Goal: Transaction & Acquisition: Download file/media

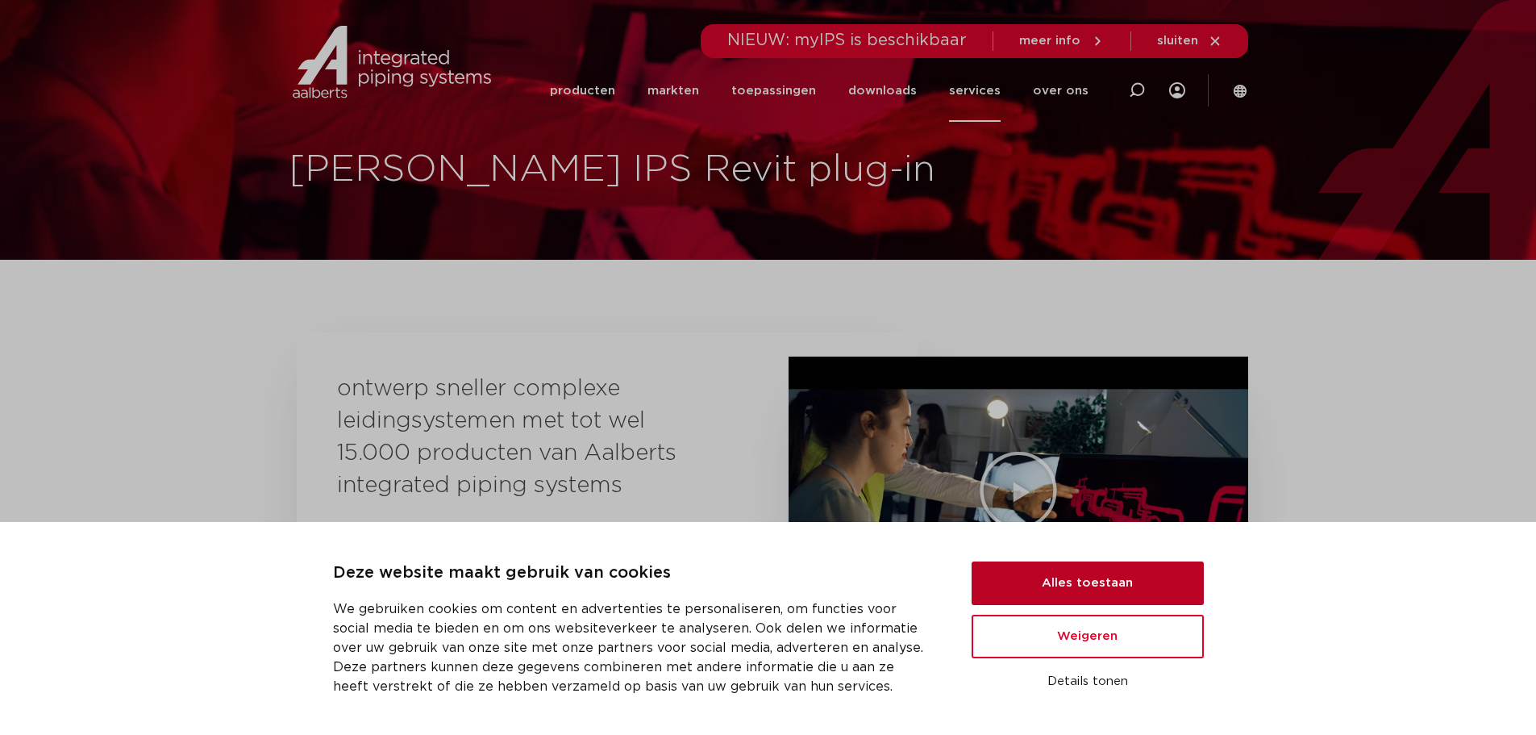
click at [1059, 574] on button "Alles toestaan" at bounding box center [1088, 583] width 232 height 44
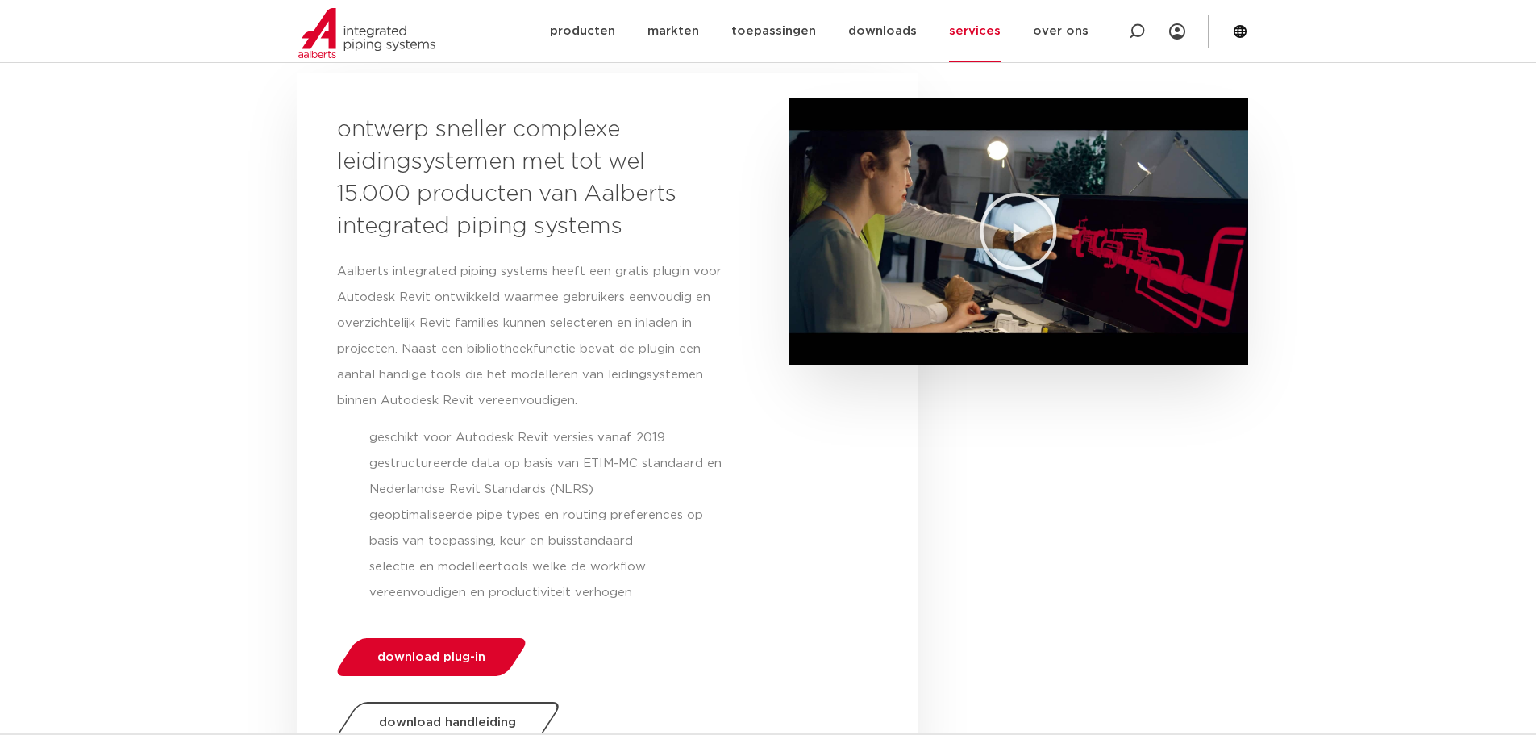
scroll to position [403, 0]
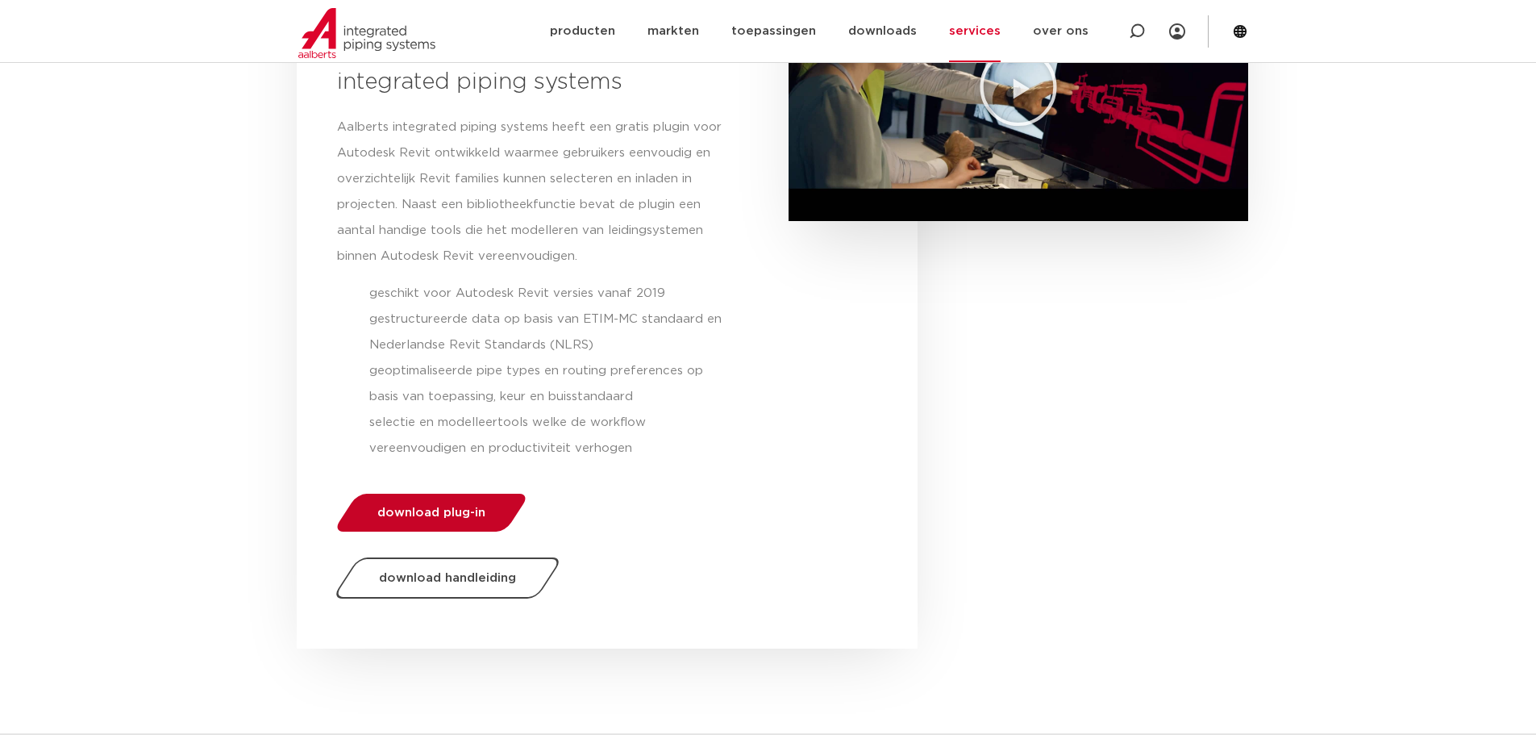
click at [452, 500] on link "download plug-in" at bounding box center [431, 512] width 198 height 38
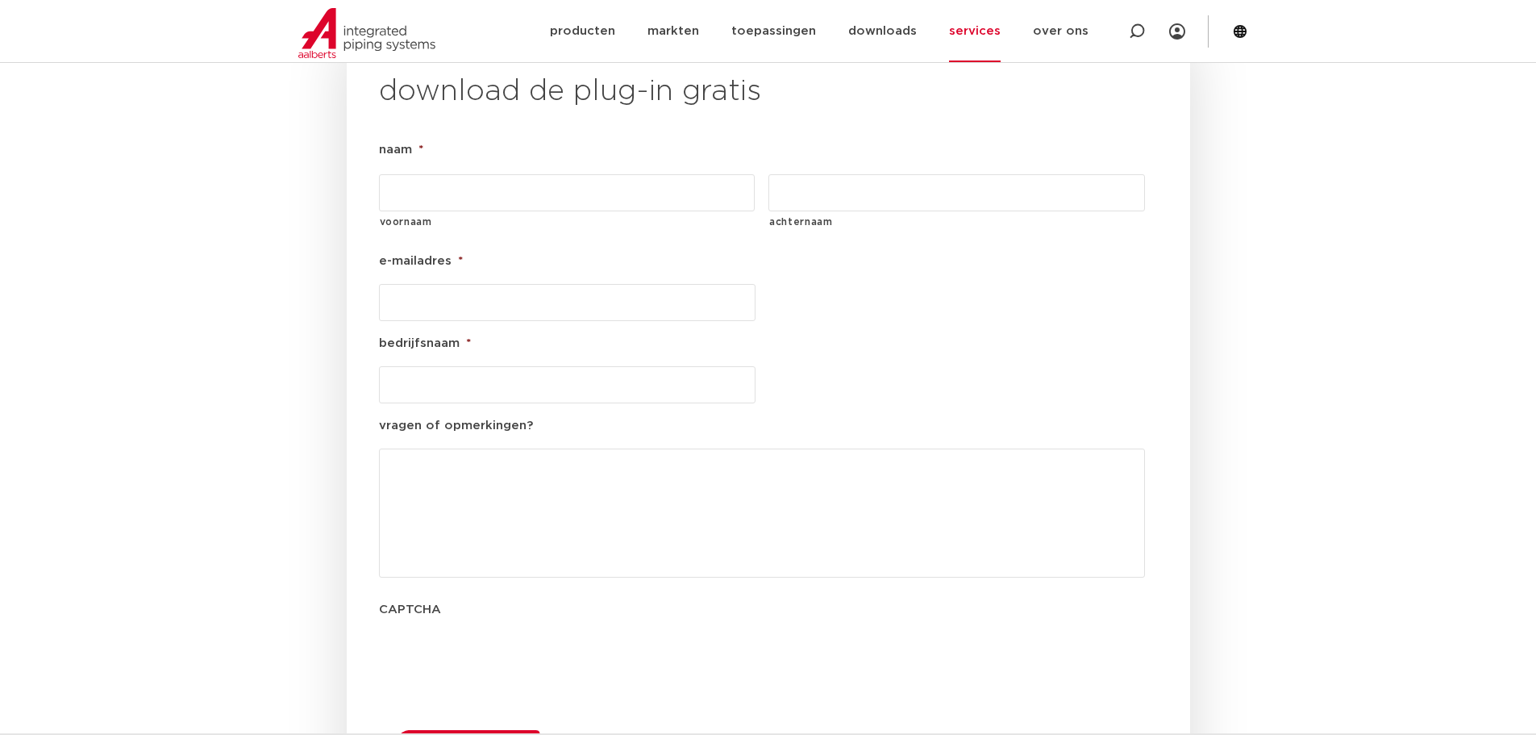
scroll to position [1841, 0]
click at [538, 173] on input "voornaam" at bounding box center [567, 191] width 377 height 37
type input "Jordy"
type input "Butter"
type input "[EMAIL_ADDRESS][DOMAIN_NAME]"
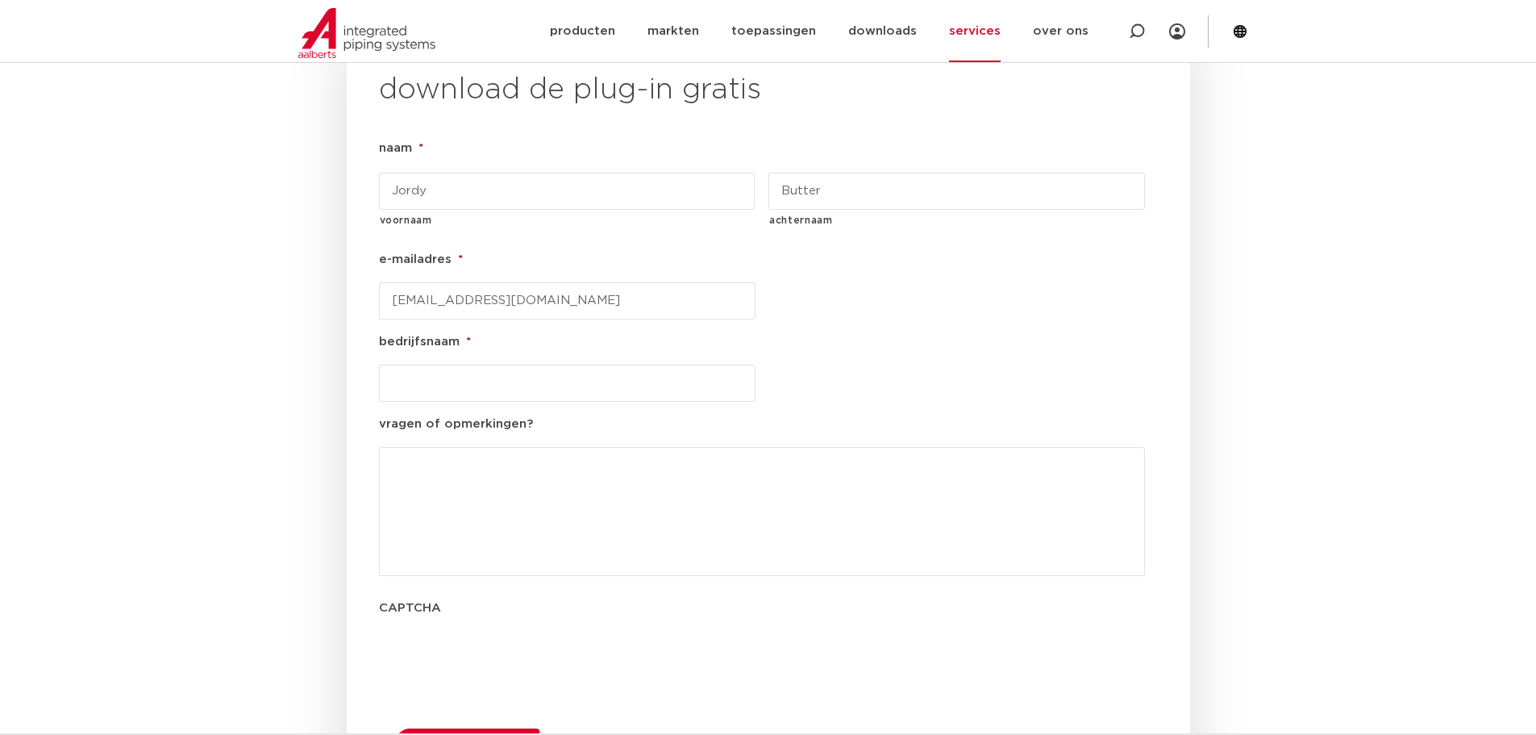
type input "Batenburg"
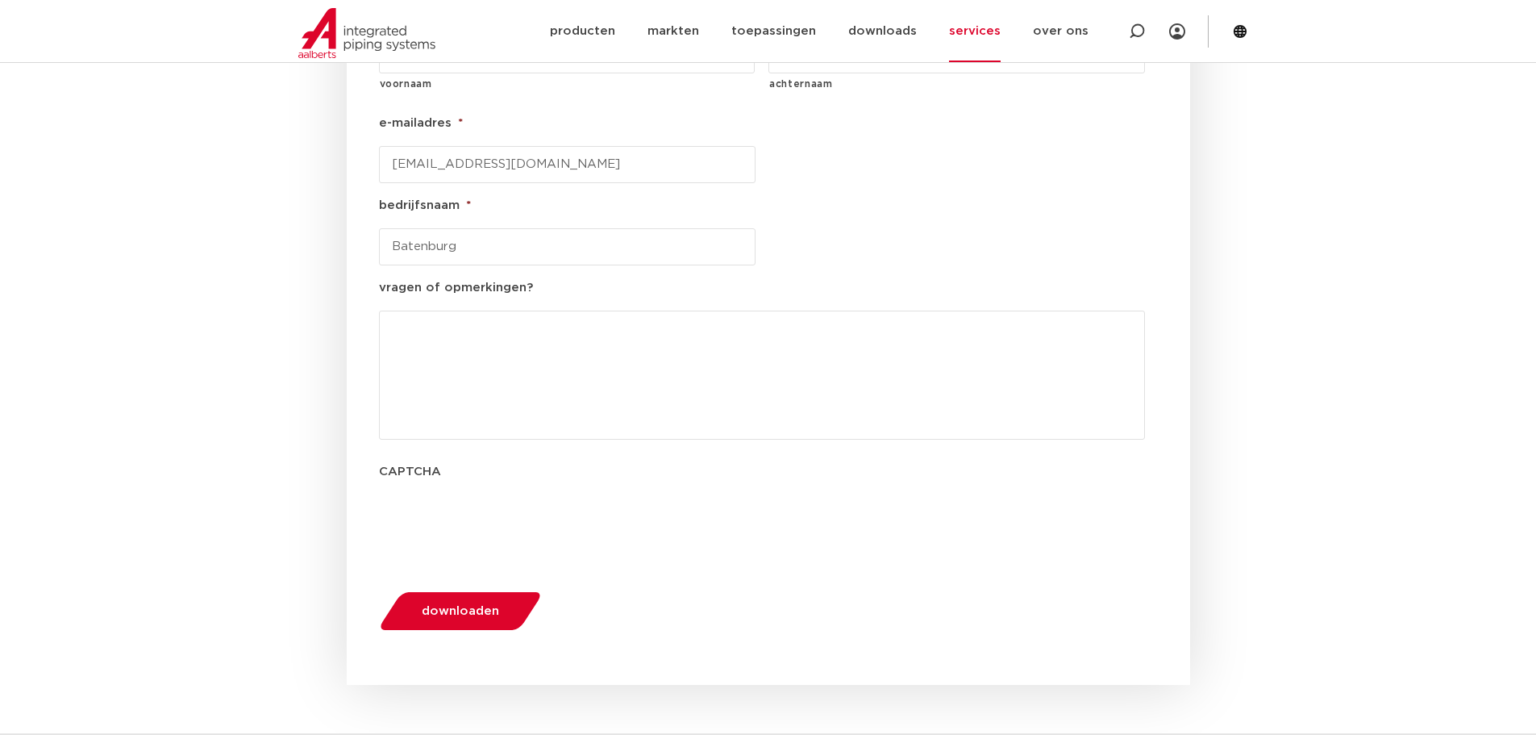
scroll to position [2002, 0]
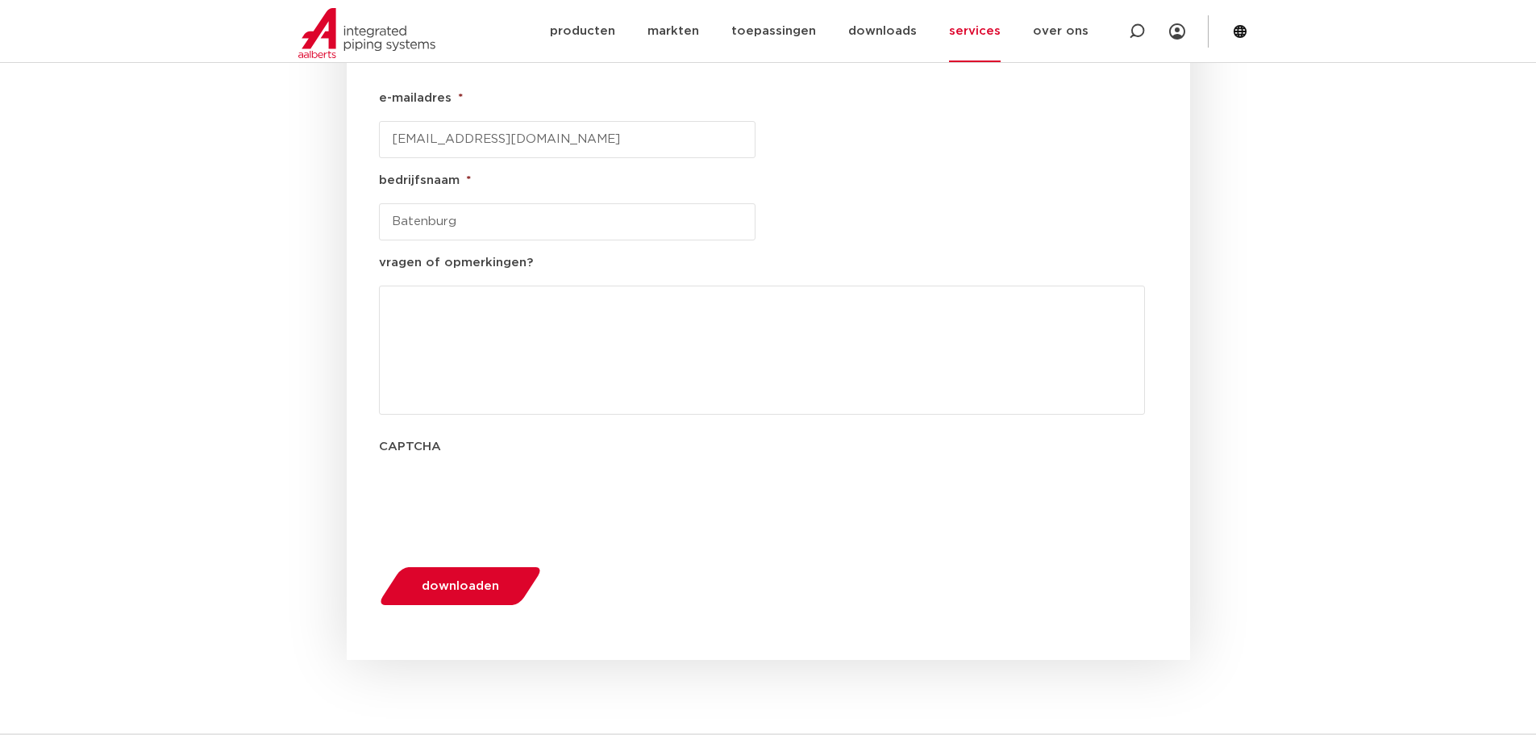
click at [472, 580] on span "downloaden" at bounding box center [460, 586] width 77 height 12
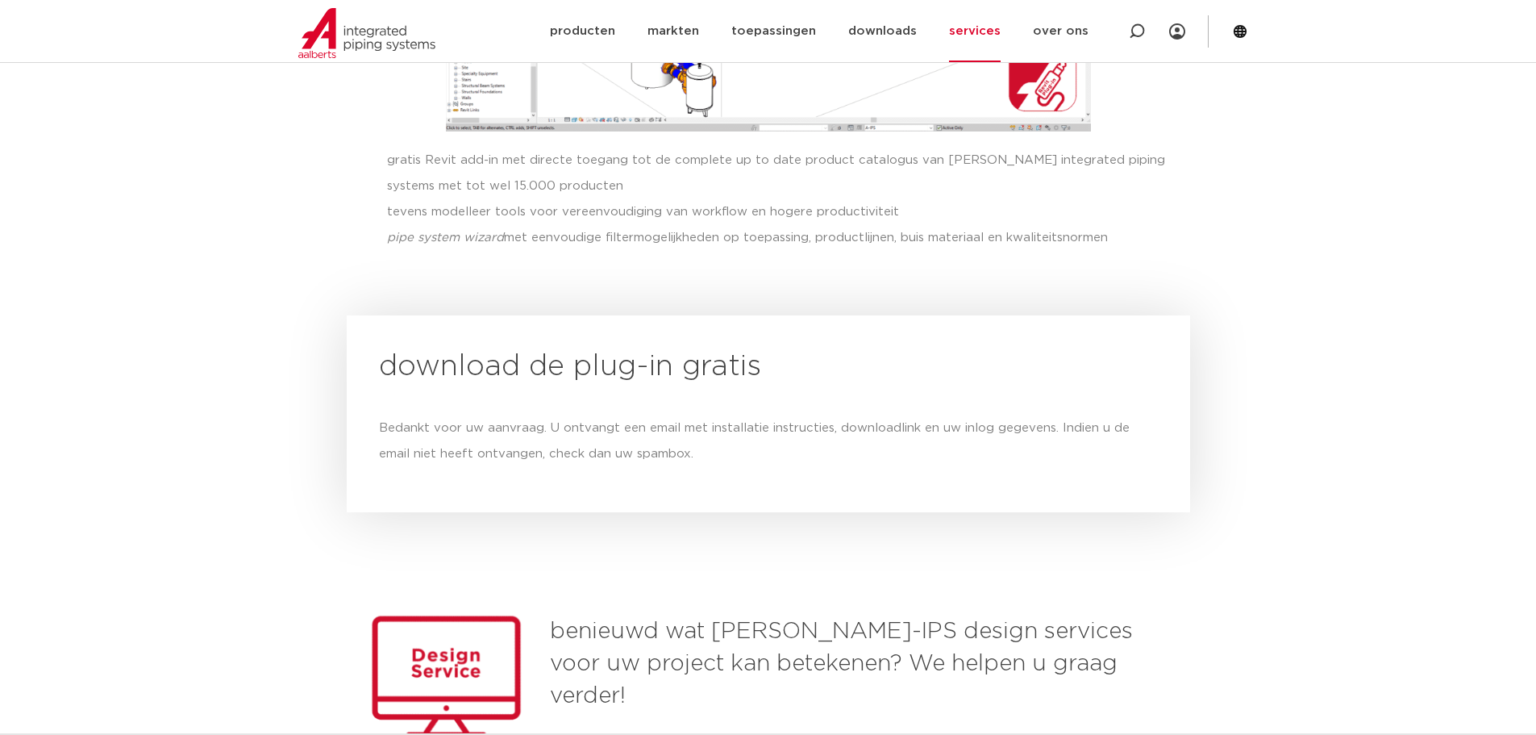
scroll to position [1538, 0]
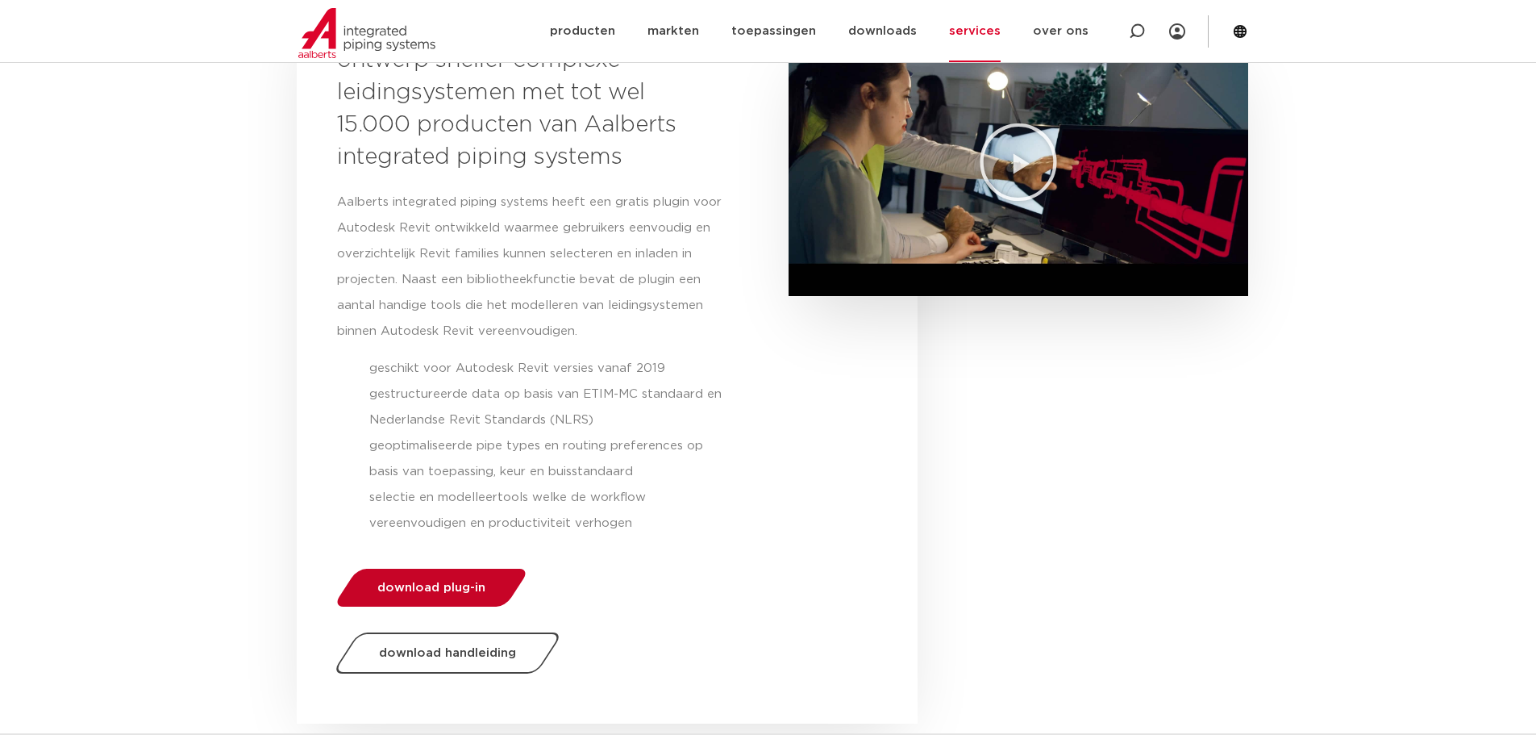
click at [455, 592] on span "download plug-in" at bounding box center [431, 587] width 108 height 12
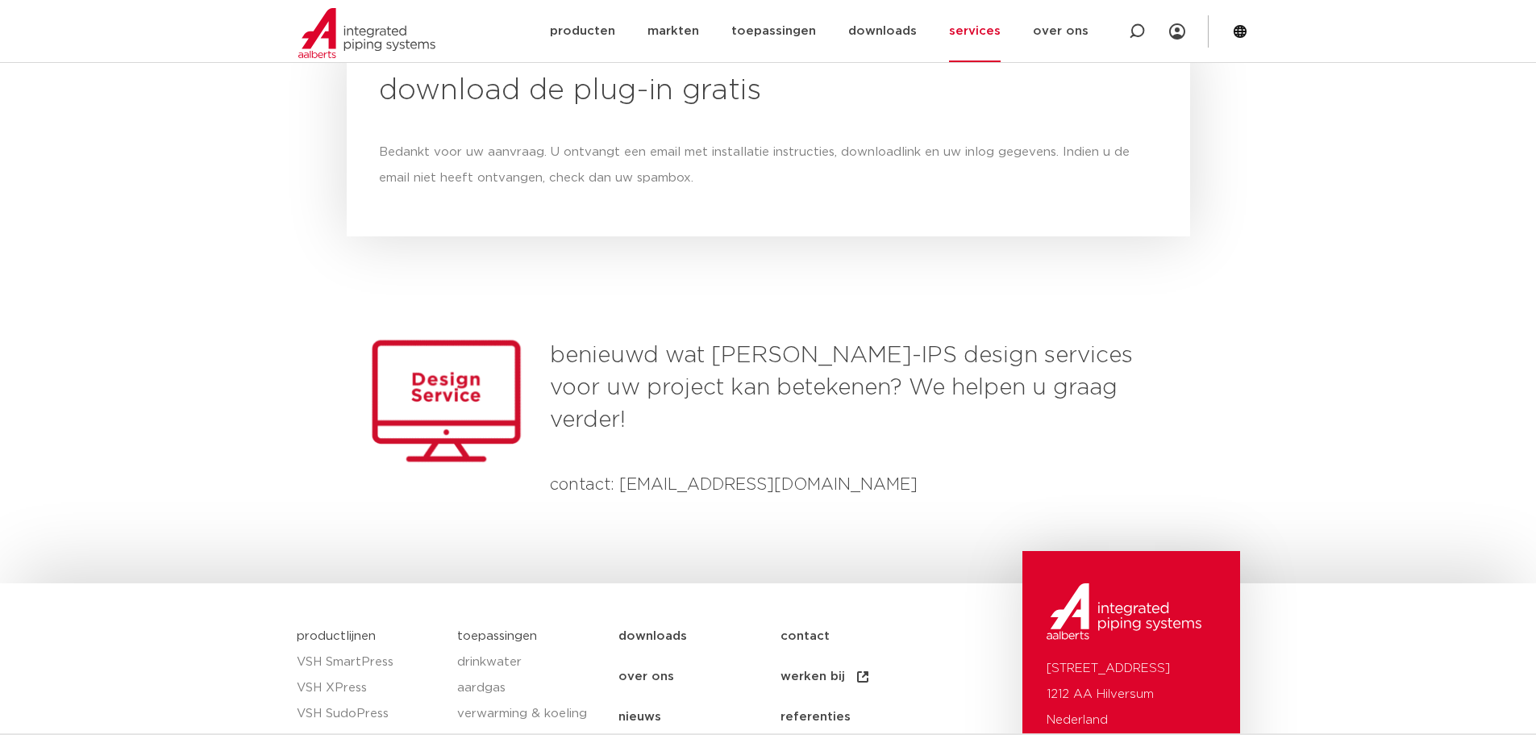
scroll to position [1841, 0]
drag, startPoint x: 774, startPoint y: 110, endPoint x: 837, endPoint y: 114, distance: 63.0
click at [837, 139] on div "Bedankt voor uw aanvraag. U ontvangt een email met installatie instructies, dow…" at bounding box center [768, 165] width 779 height 52
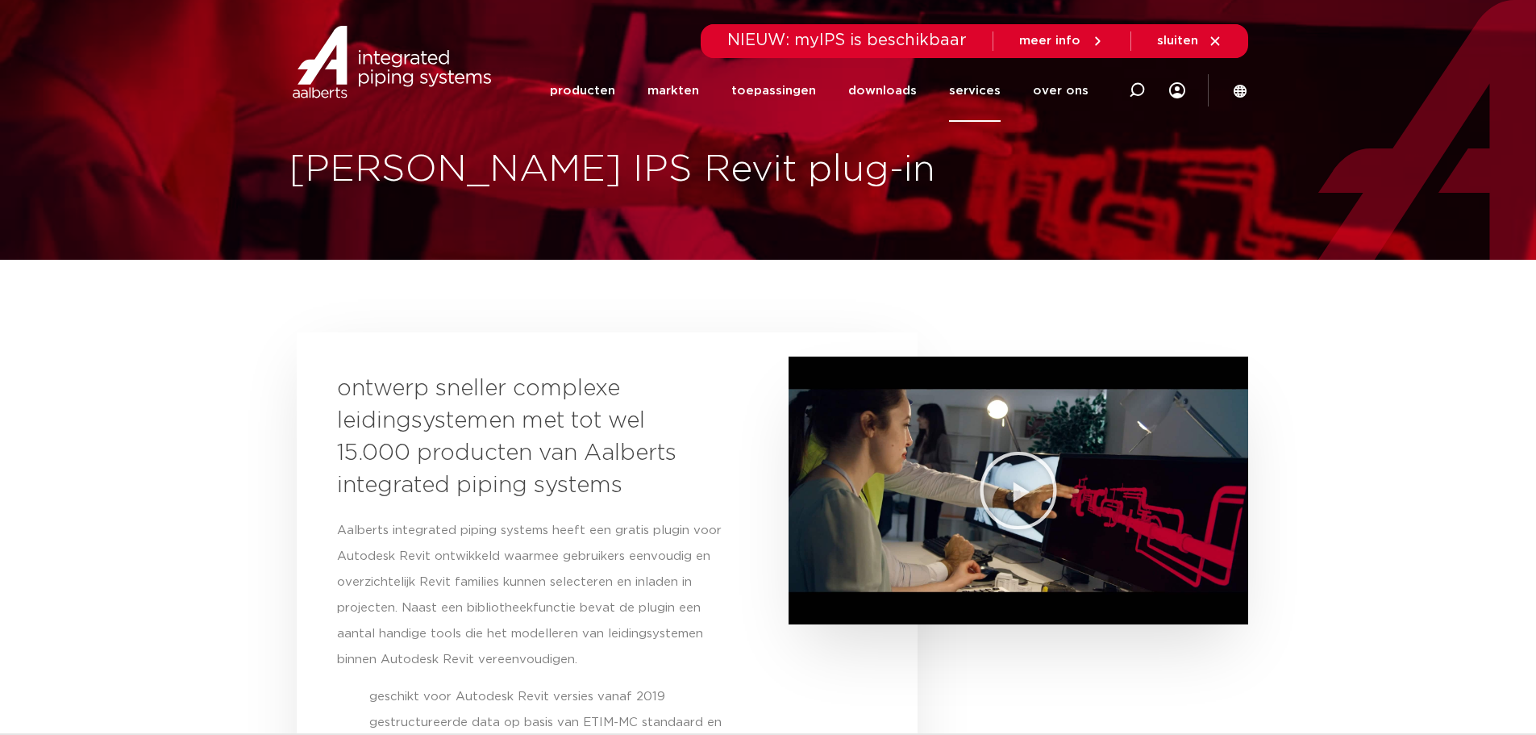
scroll to position [323, 0]
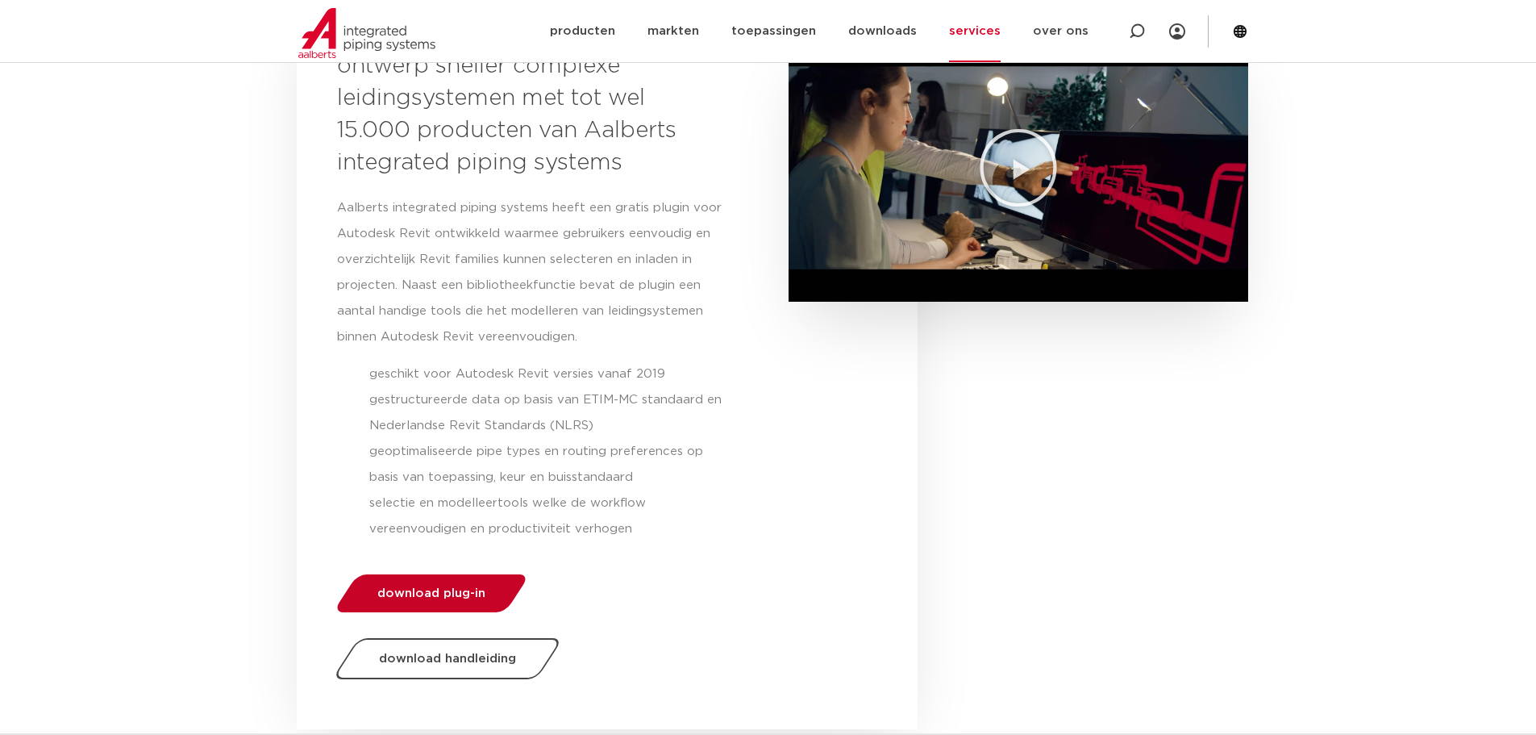
click at [485, 595] on link "download plug-in" at bounding box center [431, 593] width 198 height 38
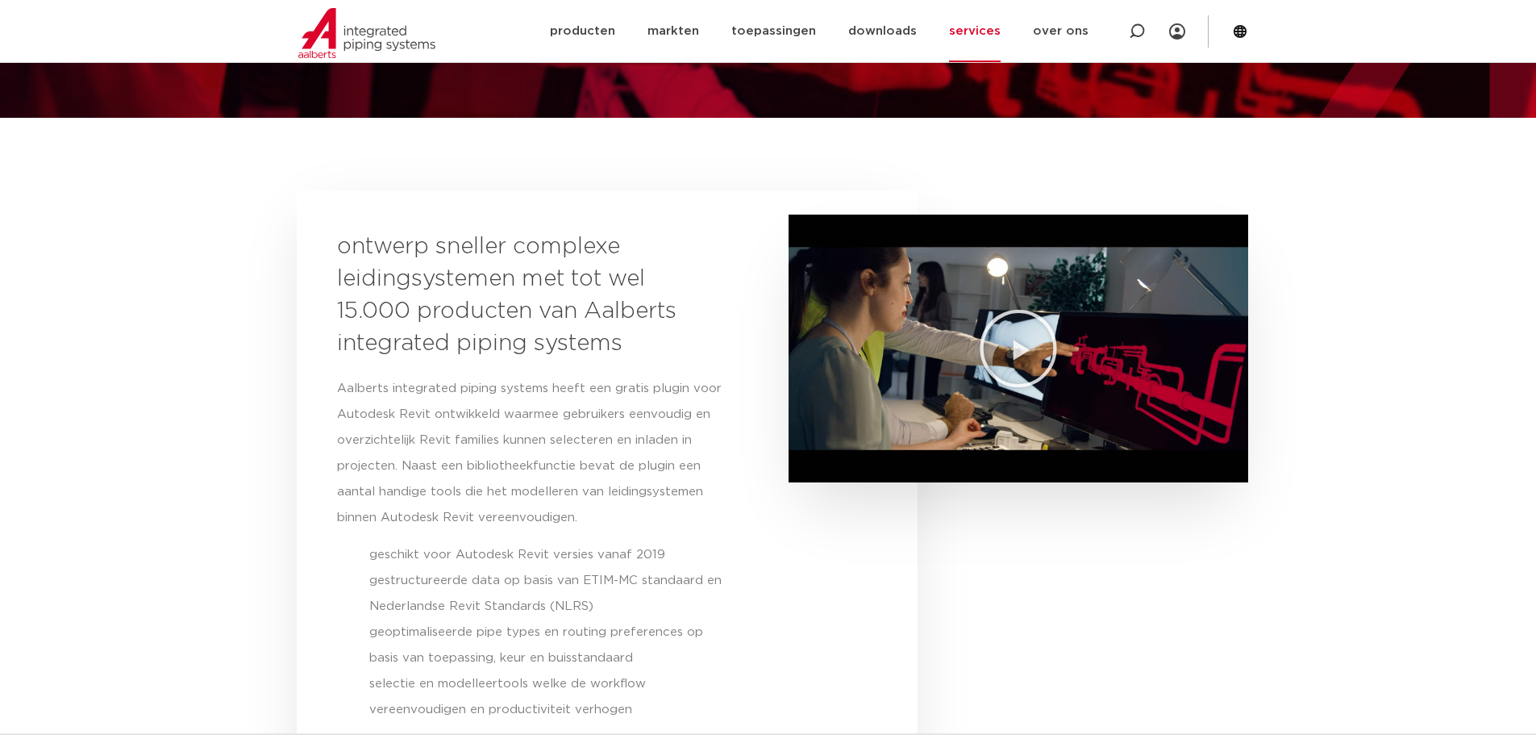
scroll to position [136, 0]
